Goal: Navigation & Orientation: Find specific page/section

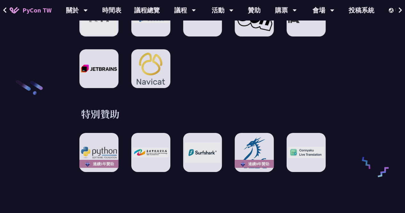
scroll to position [1040, 0]
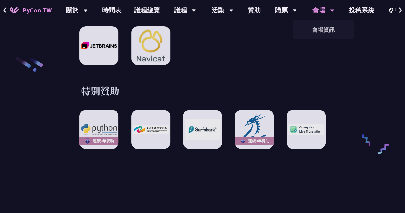
click at [312, 9] on div "會場" at bounding box center [323, 10] width 22 height 20
click at [317, 28] on link "會場資訊" at bounding box center [323, 29] width 61 height 15
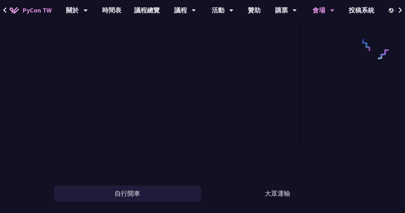
scroll to position [321, 0]
click at [278, 183] on div "自行開車 大眾運輸" at bounding box center [202, 188] width 297 height 30
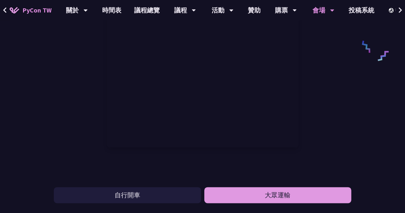
click at [276, 192] on button "大眾運輸" at bounding box center [277, 195] width 147 height 16
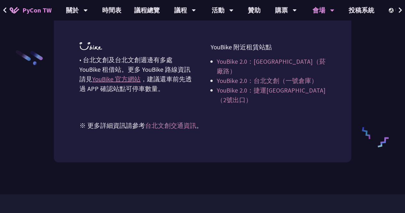
scroll to position [819, 0]
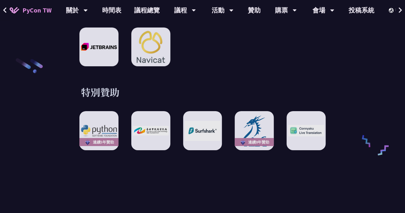
scroll to position [1037, 0]
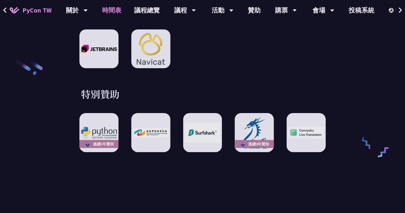
click at [111, 11] on link "時間表" at bounding box center [112, 10] width 32 height 20
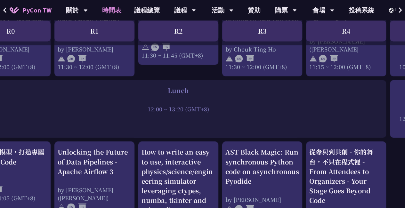
scroll to position [446, 0]
